Goal: Task Accomplishment & Management: Manage account settings

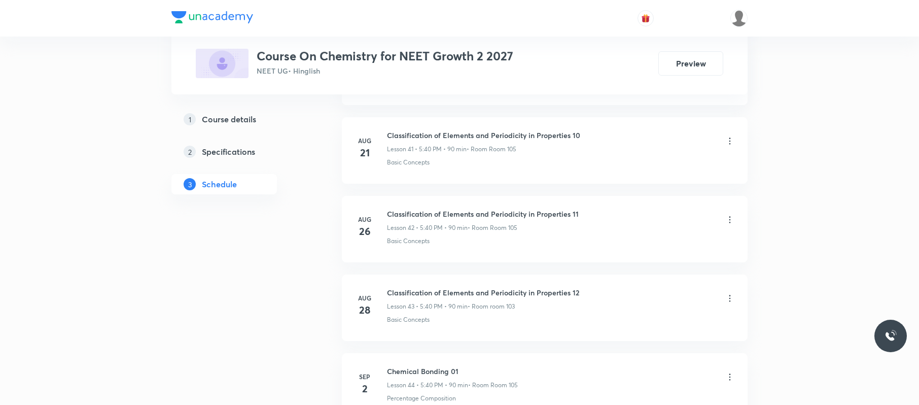
scroll to position [4042, 0]
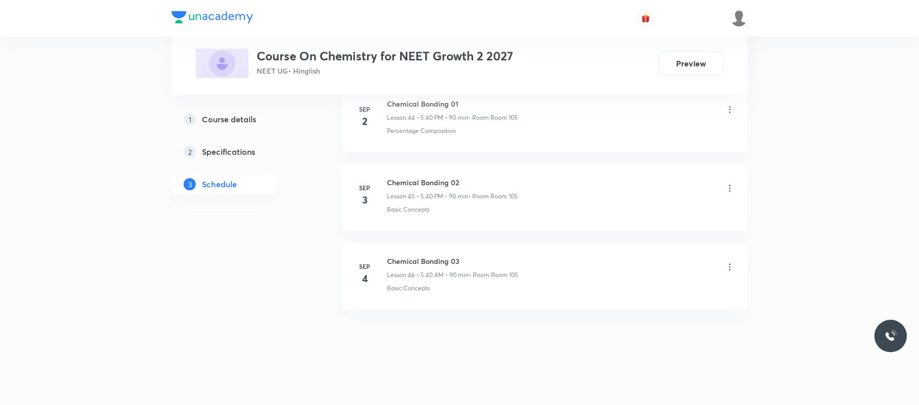
click at [739, 264] on li "[DATE] Chemical Bonding 03 Lesson 46 • 5:40 AM • 90 min • Room Room 105 Basic C…" at bounding box center [545, 276] width 406 height 66
drag, startPoint x: 469, startPoint y: 260, endPoint x: 382, endPoint y: 258, distance: 87.3
click at [382, 258] on div "[DATE] Chemical Bonding 03 Lesson 46 • 5:40 AM • 90 min • Room Room 105 Basic C…" at bounding box center [545, 274] width 380 height 37
copy div "4 Chemical Bonding 03"
click at [728, 262] on icon at bounding box center [730, 267] width 10 height 10
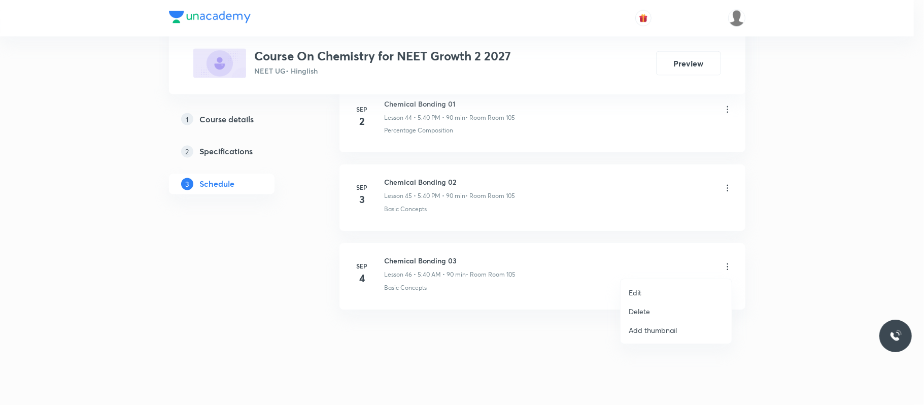
click at [668, 310] on li "Delete" at bounding box center [675, 311] width 111 height 19
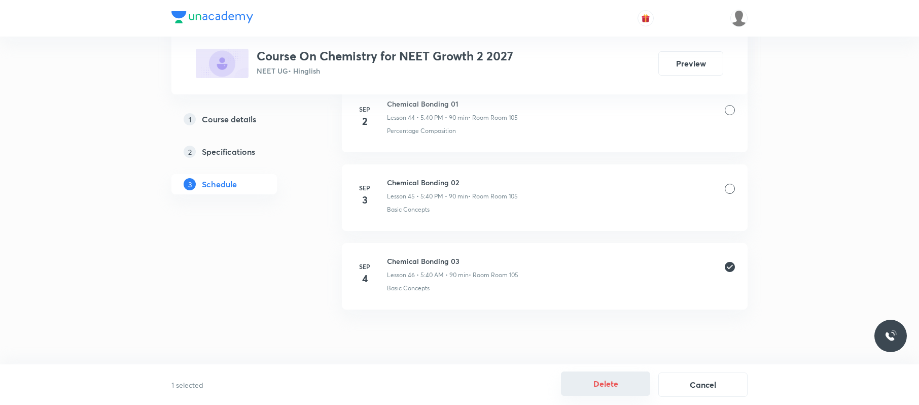
click at [594, 384] on button "Delete" at bounding box center [605, 383] width 89 height 24
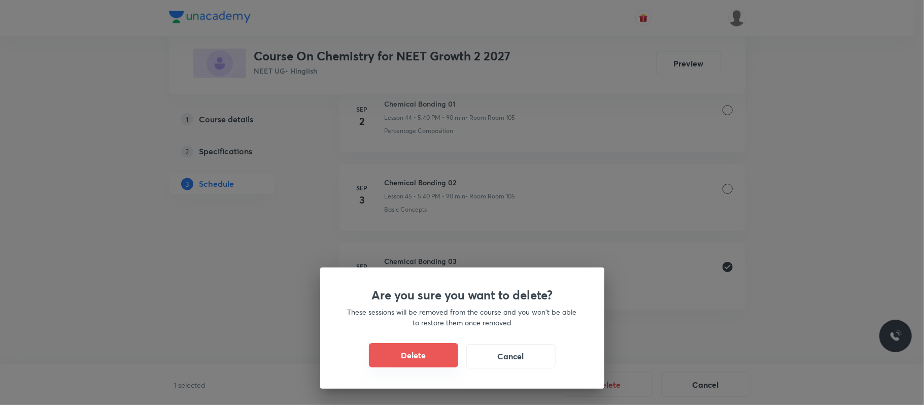
click at [438, 352] on button "Delete" at bounding box center [413, 355] width 89 height 24
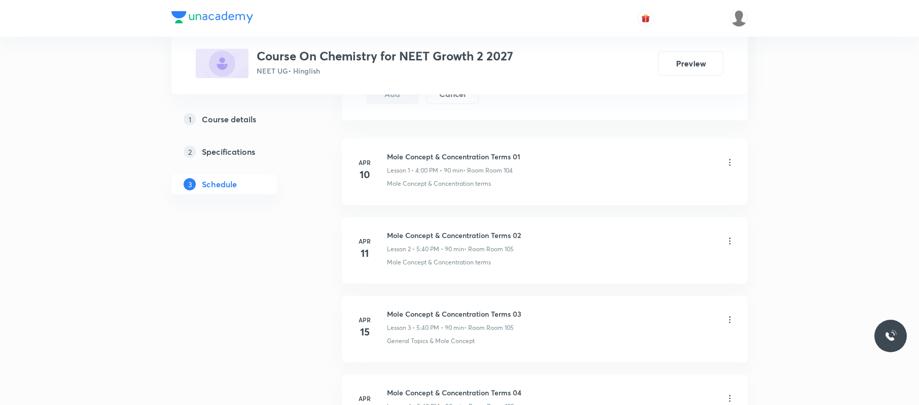
scroll to position [0, 0]
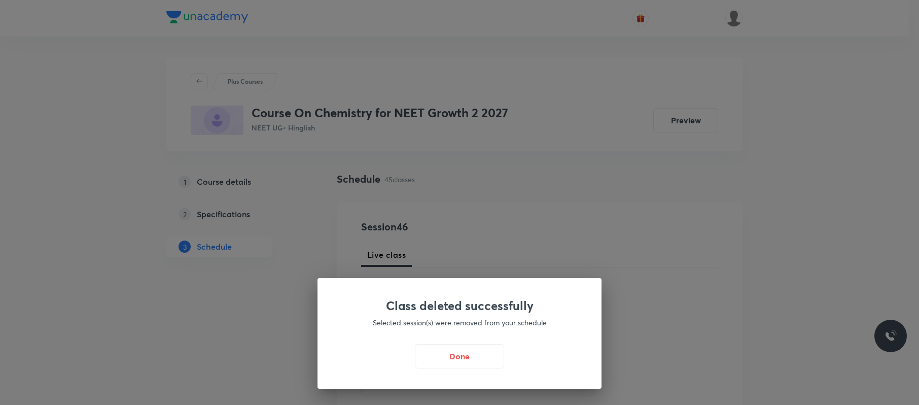
click at [475, 344] on button "Done" at bounding box center [461, 355] width 89 height 24
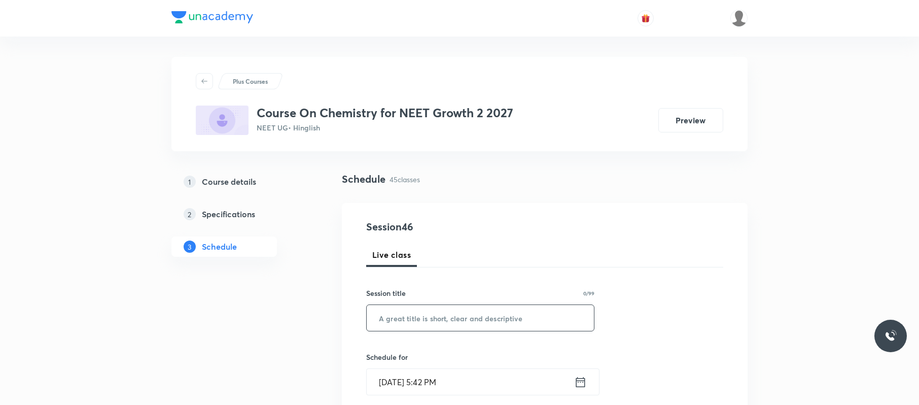
paste input "4 Chemical Bonding 03"
type input "Chemical Bonding 03"
click at [460, 374] on input "[DATE] 5:42 PM" at bounding box center [470, 382] width 207 height 26
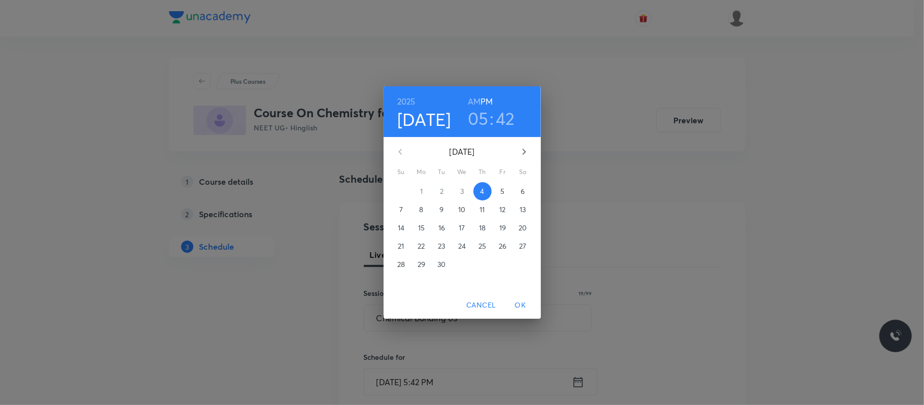
click at [503, 120] on h3 "42" at bounding box center [505, 118] width 19 height 21
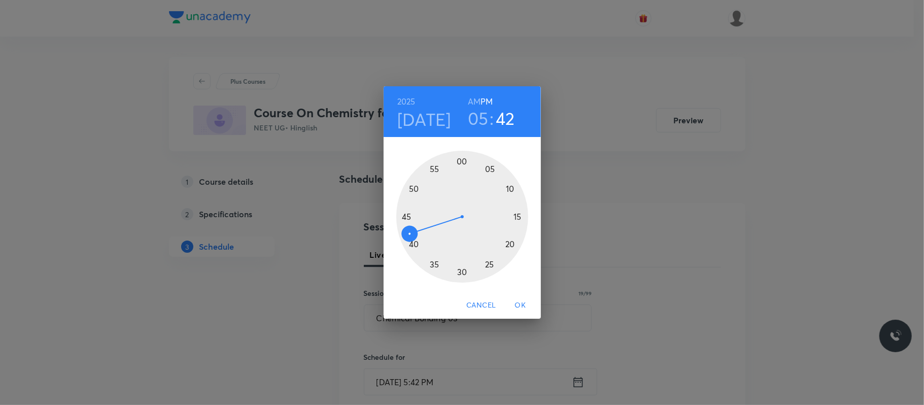
click at [408, 213] on div at bounding box center [462, 217] width 132 height 132
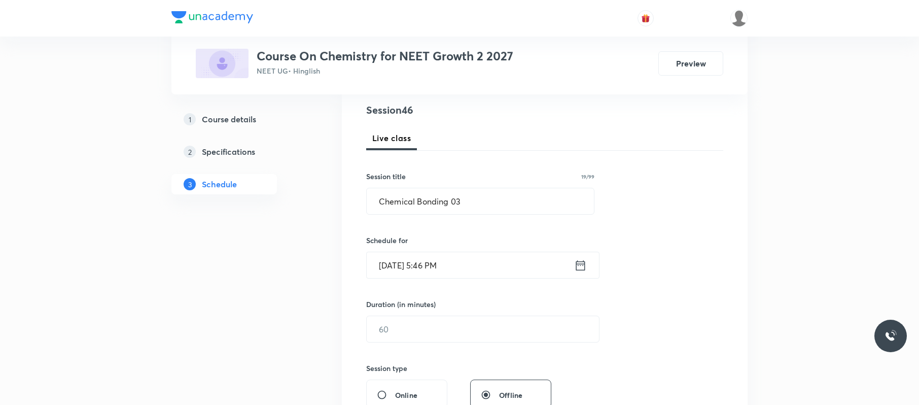
scroll to position [121, 0]
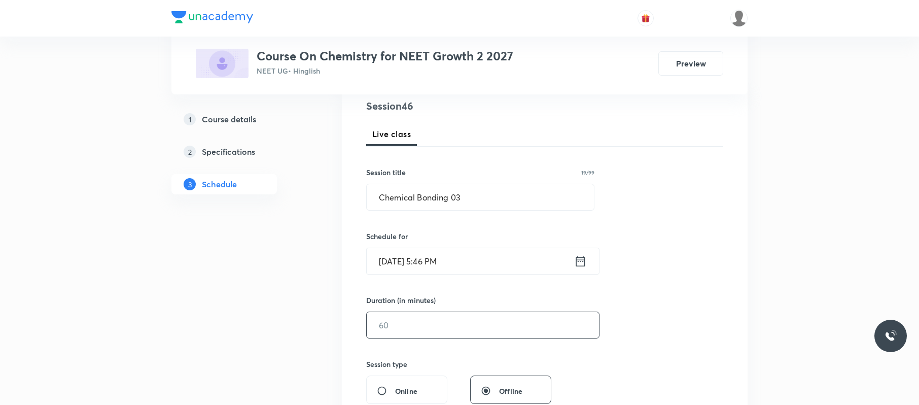
click at [422, 321] on input "text" at bounding box center [483, 325] width 232 height 26
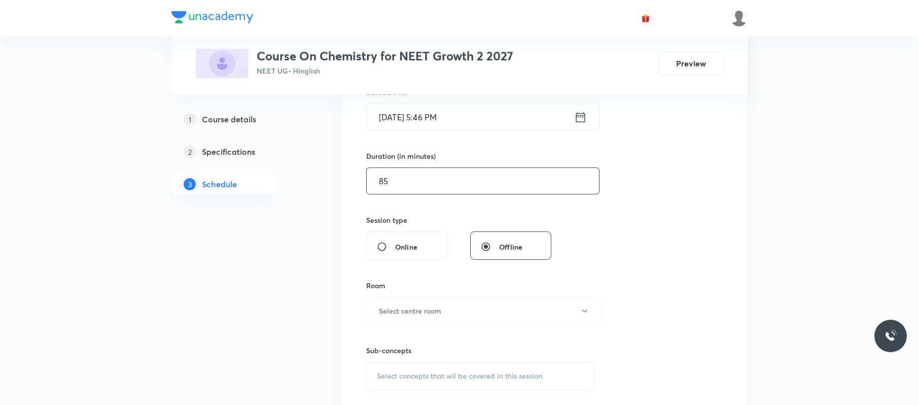
scroll to position [266, 0]
type input "85"
click at [421, 324] on button "Select centre room" at bounding box center [483, 310] width 235 height 28
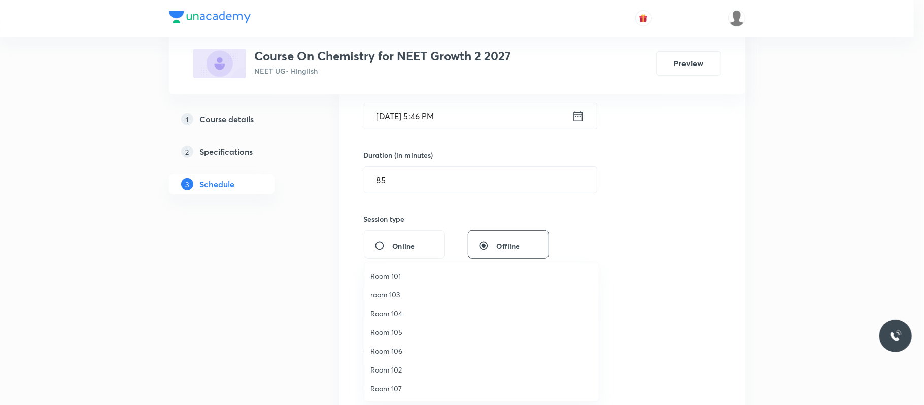
click at [402, 332] on span "Room 105" at bounding box center [481, 332] width 222 height 11
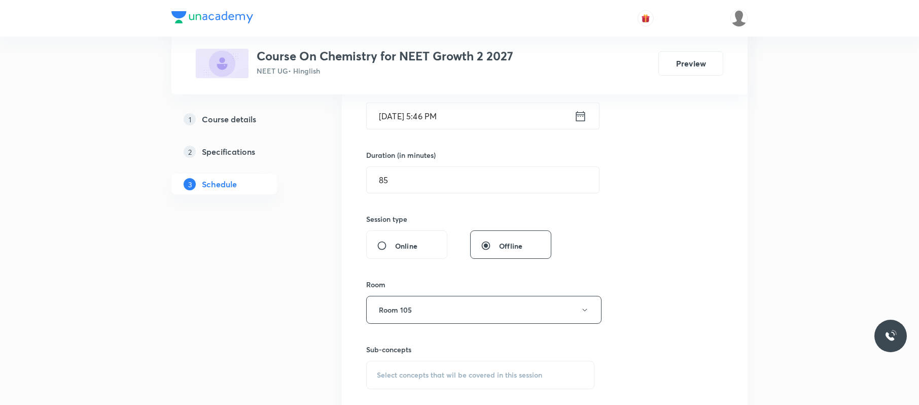
scroll to position [371, 0]
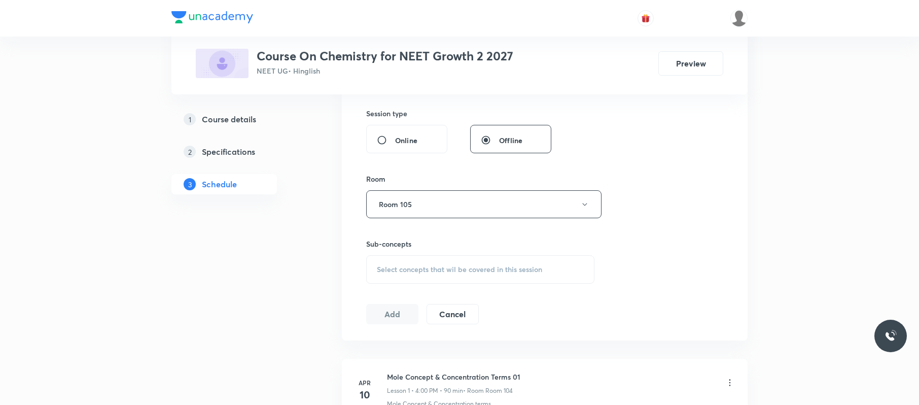
click at [526, 266] on span "Select concepts that wil be covered in this session" at bounding box center [459, 269] width 165 height 8
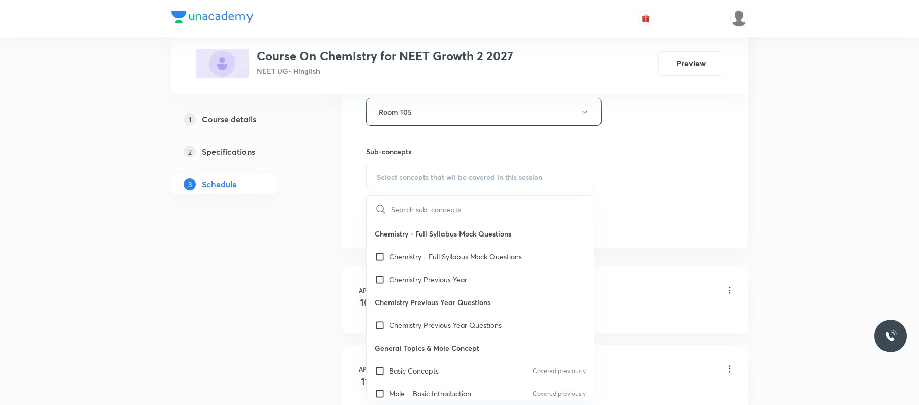
scroll to position [1, 0]
click at [445, 367] on div "Basic Concepts Covered previously" at bounding box center [480, 369] width 227 height 23
checkbox input "true"
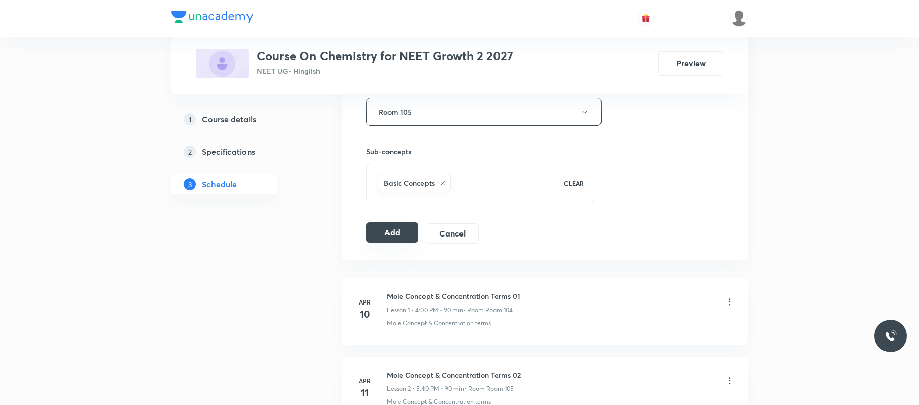
click at [398, 238] on button "Add" at bounding box center [392, 232] width 52 height 20
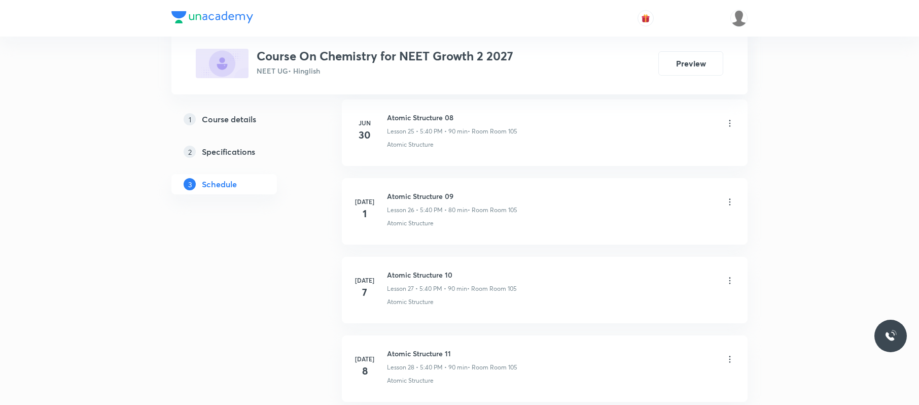
scroll to position [3495, 0]
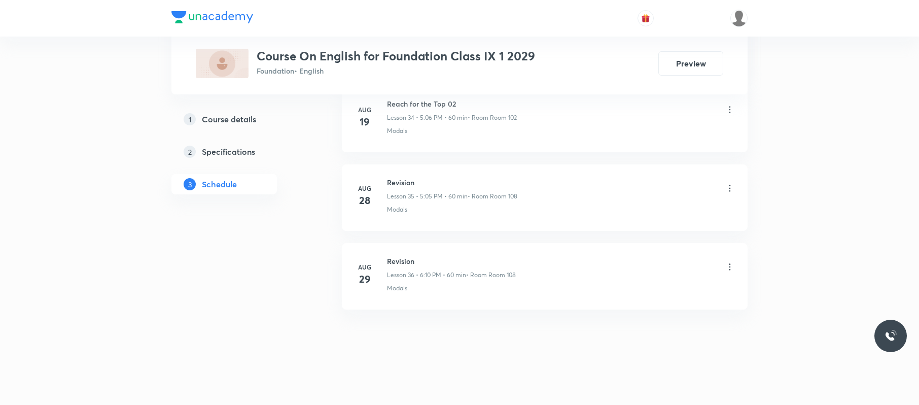
scroll to position [3252, 0]
drag, startPoint x: 414, startPoint y: 259, endPoint x: 389, endPoint y: 257, distance: 25.4
click at [389, 257] on h6 "Revision" at bounding box center [451, 261] width 129 height 11
copy h6 "Revision"
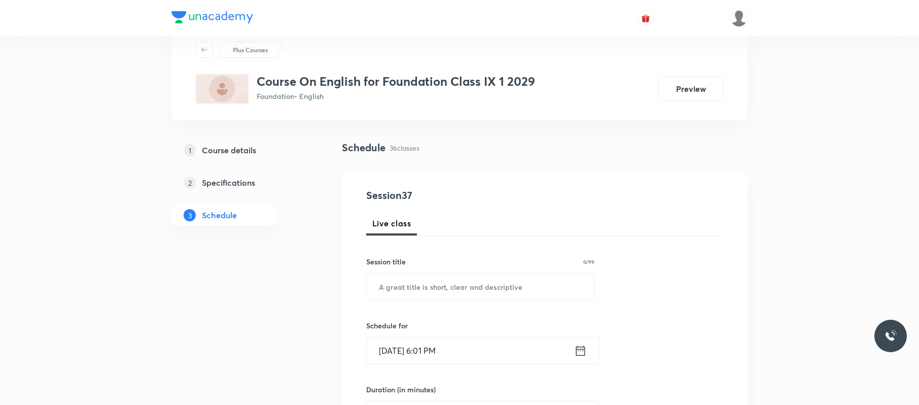
scroll to position [0, 0]
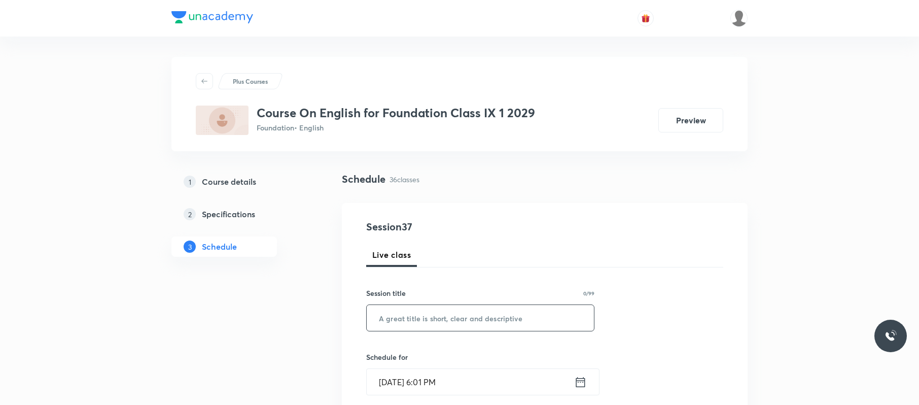
click at [436, 317] on input "text" at bounding box center [480, 318] width 227 height 26
paste input "Revision"
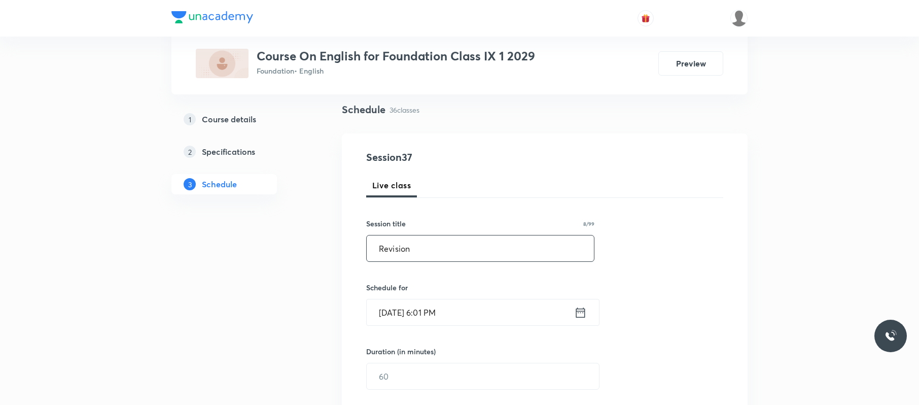
scroll to position [70, 0]
type input "Revision"
click at [504, 320] on input "Sep 4, 2025, 6:01 PM" at bounding box center [470, 312] width 207 height 26
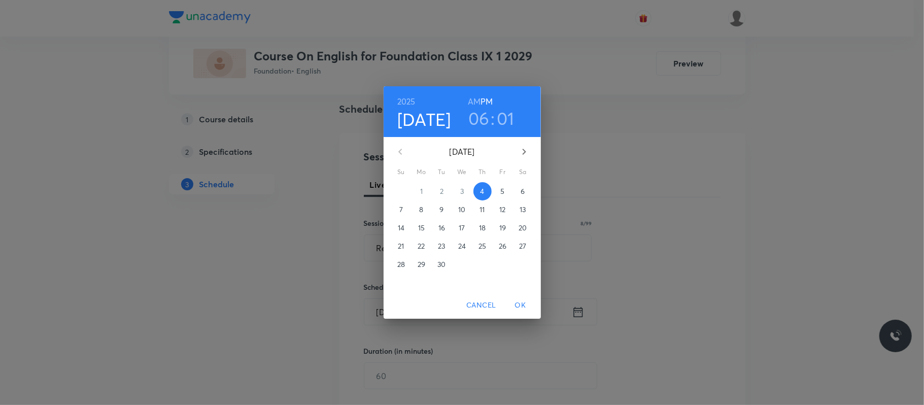
click at [512, 114] on h3 "01" at bounding box center [506, 118] width 18 height 21
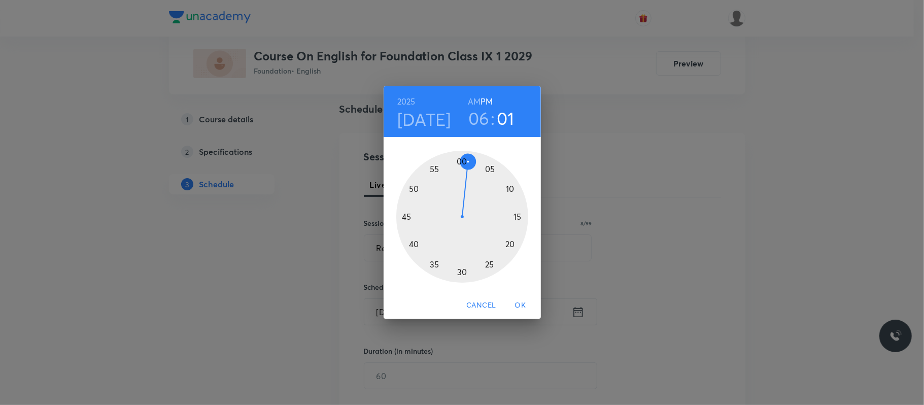
click at [509, 187] on div at bounding box center [462, 217] width 132 height 132
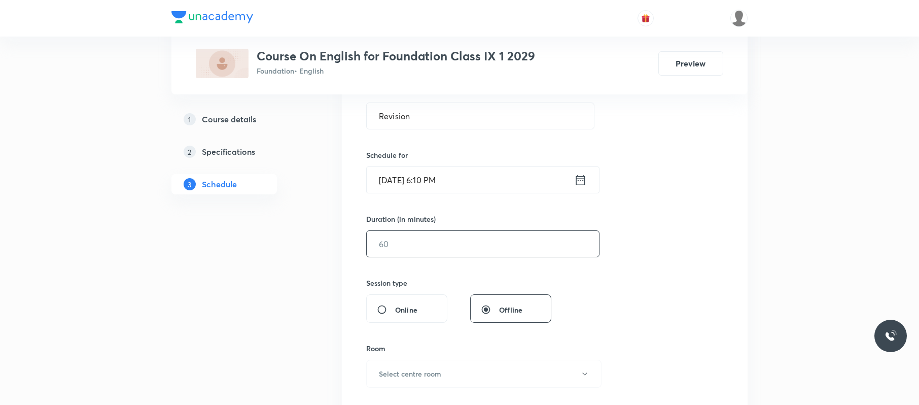
scroll to position [203, 0]
click at [440, 237] on input "text" at bounding box center [483, 243] width 232 height 26
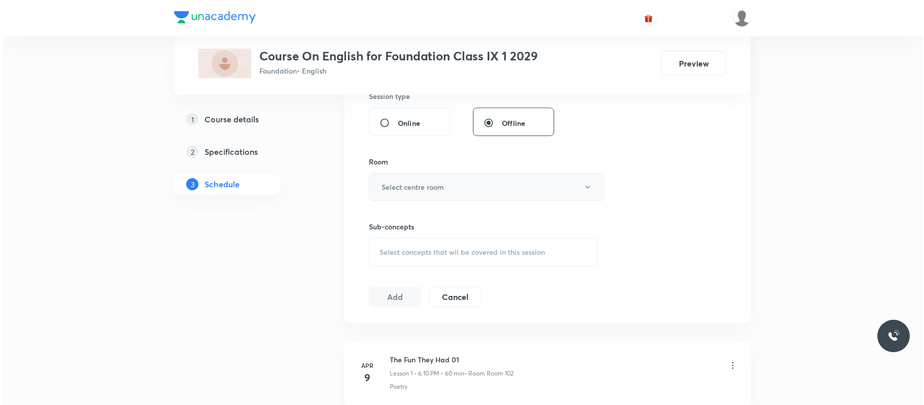
scroll to position [390, 0]
type input "60"
click at [453, 187] on button "Select centre room" at bounding box center [483, 186] width 235 height 28
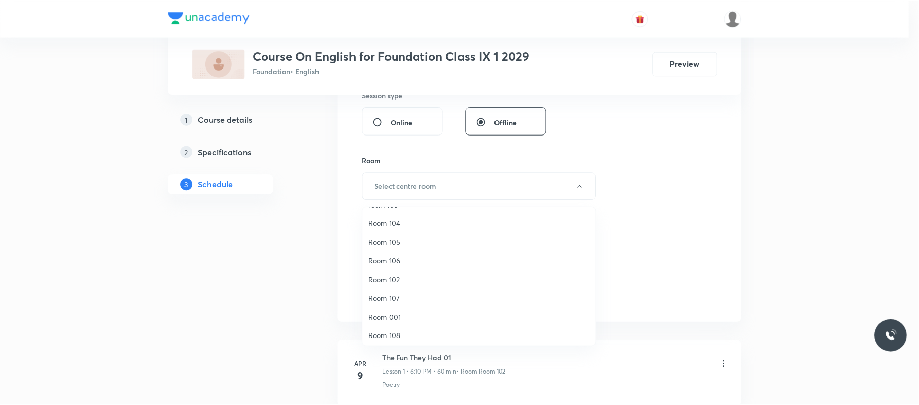
scroll to position [35, 0]
click at [418, 276] on span "Room 102" at bounding box center [481, 279] width 222 height 11
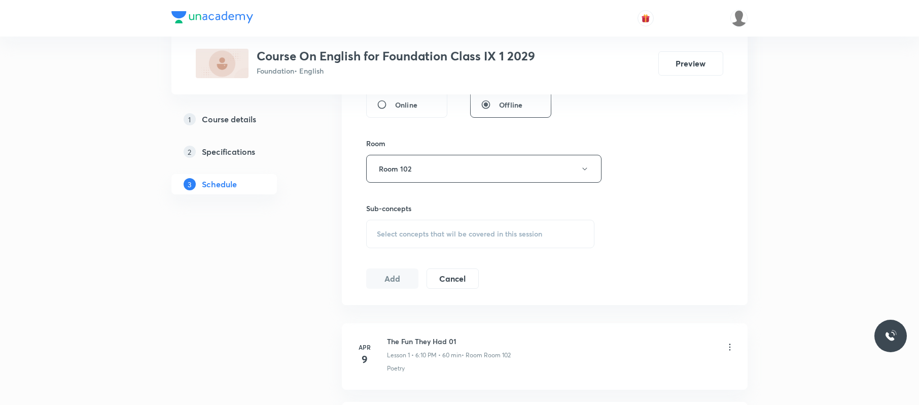
scroll to position [408, 0]
click at [447, 234] on span "Select concepts that wil be covered in this session" at bounding box center [459, 233] width 165 height 8
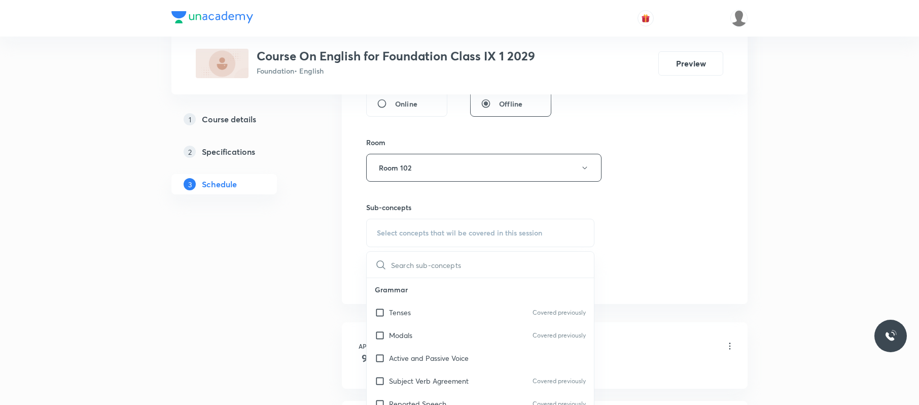
drag, startPoint x: 428, startPoint y: 334, endPoint x: 553, endPoint y: 272, distance: 139.3
click at [431, 332] on div "Modals Covered previously" at bounding box center [480, 335] width 227 height 23
checkbox input "true"
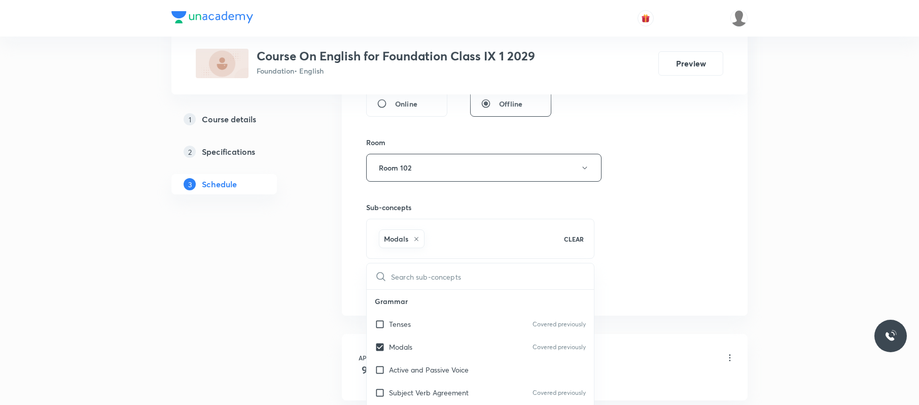
drag, startPoint x: 736, startPoint y: 168, endPoint x: 396, endPoint y: 269, distance: 355.3
click at [715, 175] on div "Session 37 Live class Session title 8/99 Revision ​ Schedule for Sep 4, 2025, 6…" at bounding box center [545, 55] width 406 height 520
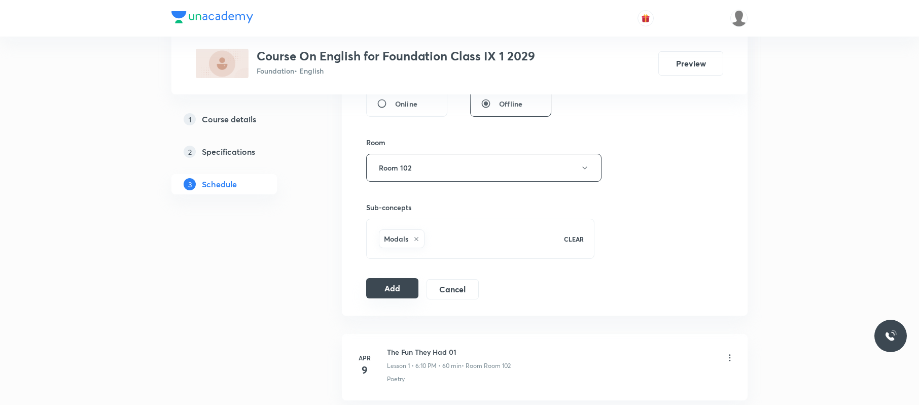
click at [400, 292] on button "Add" at bounding box center [392, 288] width 52 height 20
